Goal: Transaction & Acquisition: Purchase product/service

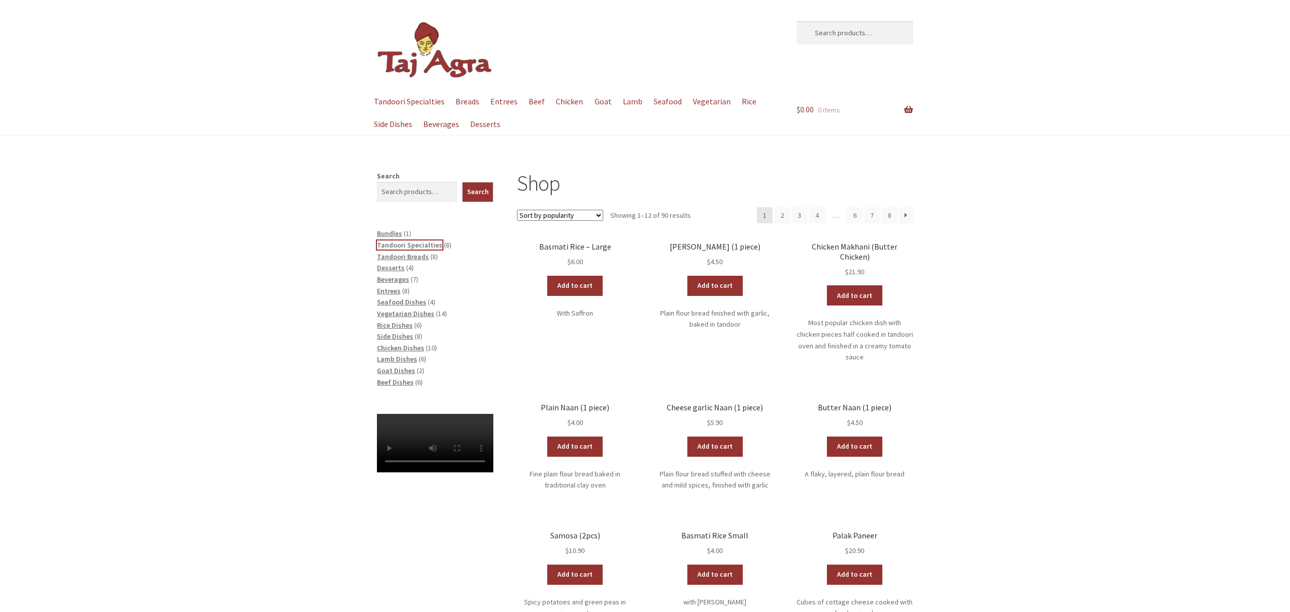
click at [428, 244] on span "Tandoori Specialties" at bounding box center [410, 244] width 66 height 9
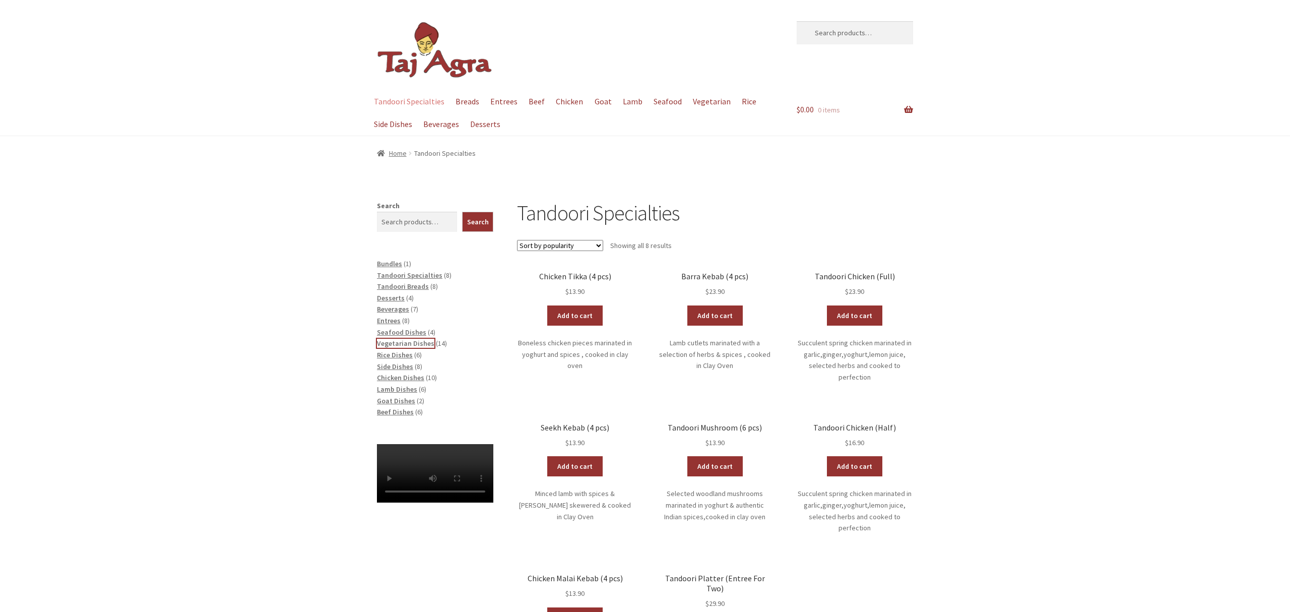
click at [421, 342] on span "Vegetarian Dishes" at bounding box center [405, 343] width 57 height 9
